Goal: Task Accomplishment & Management: Manage account settings

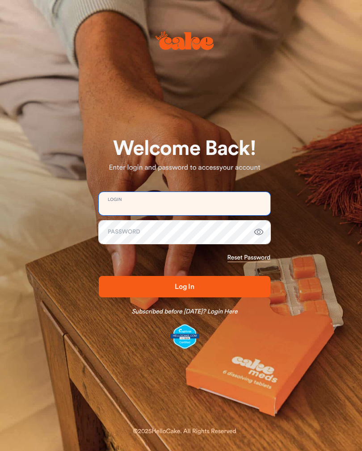
click at [177, 200] on input "email" at bounding box center [184, 203] width 171 height 23
type input "**********"
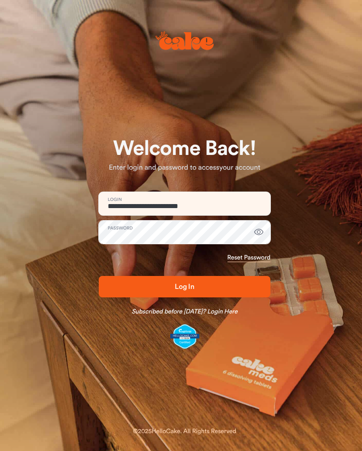
click at [210, 283] on span "Log In" at bounding box center [184, 286] width 143 height 11
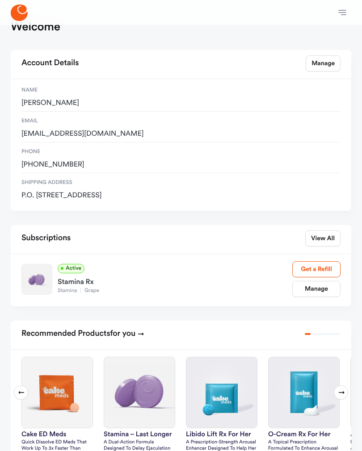
scroll to position [22, 0]
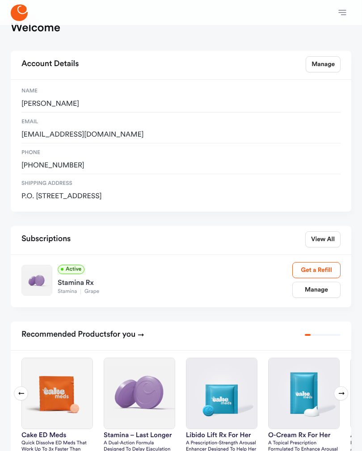
click at [326, 288] on link "Manage" at bounding box center [316, 290] width 48 height 16
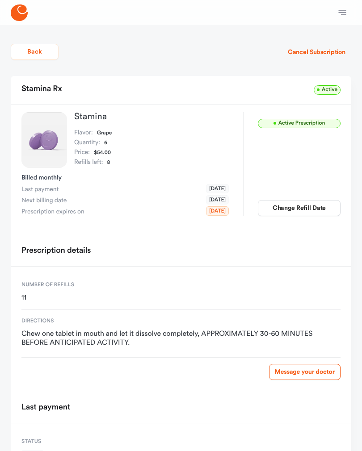
click at [333, 279] on div "Number of refills 11" at bounding box center [180, 292] width 319 height 36
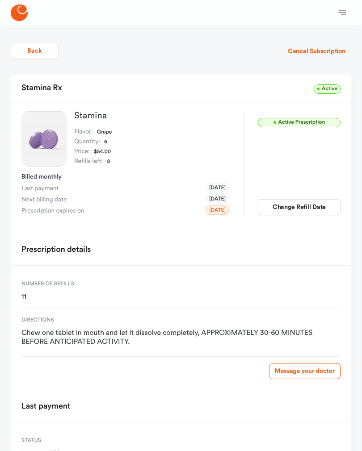
scroll to position [3, 0]
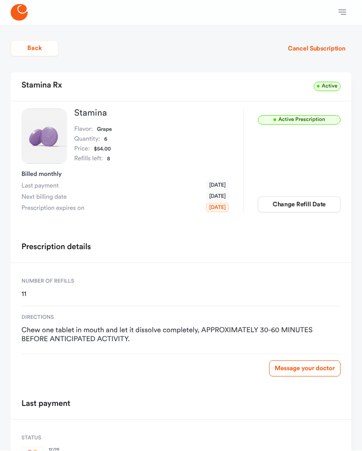
click at [305, 198] on button "Change Refill Date" at bounding box center [299, 205] width 83 height 16
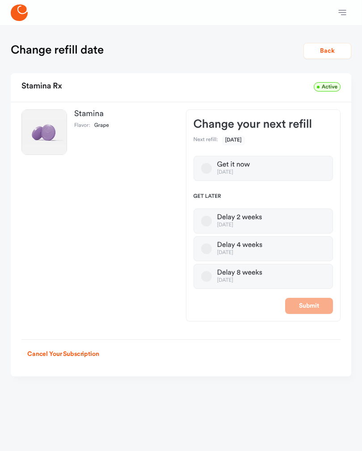
click at [252, 245] on div "Delay 4 weeks" at bounding box center [239, 245] width 45 height 9
click at [212, 245] on button "Delay 4 weeks Nov 16, 2025" at bounding box center [206, 248] width 11 height 11
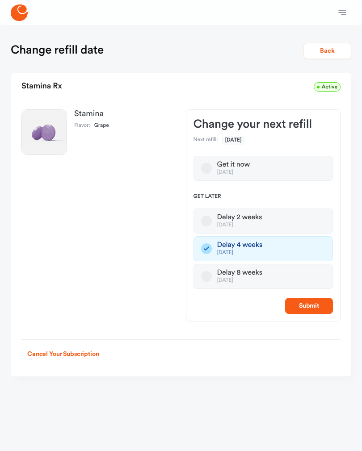
click at [318, 304] on button "Submit" at bounding box center [309, 306] width 48 height 16
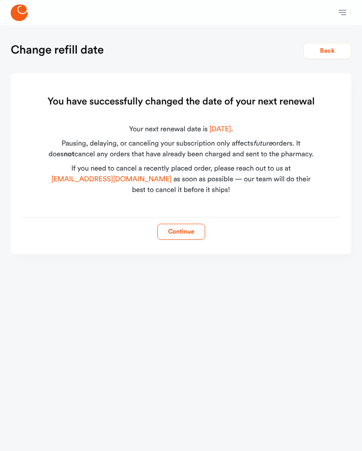
click at [195, 228] on button "Continue" at bounding box center [181, 232] width 48 height 16
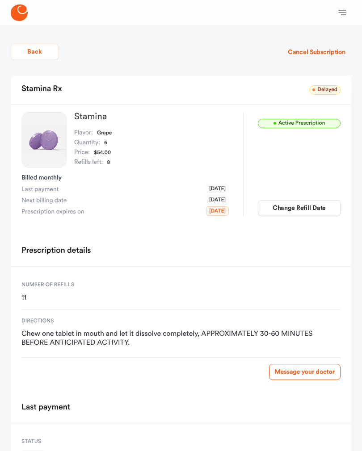
click at [343, 11] on icon "button" at bounding box center [342, 12] width 11 height 11
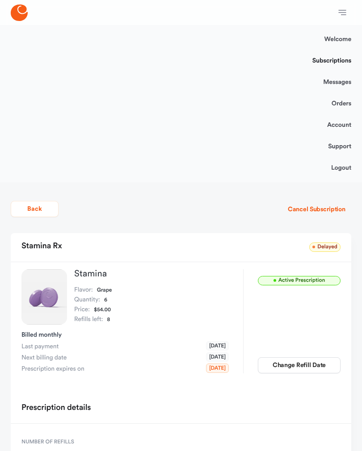
click at [344, 164] on link "Logout" at bounding box center [341, 167] width 20 height 21
